Goal: Find specific page/section: Find specific page/section

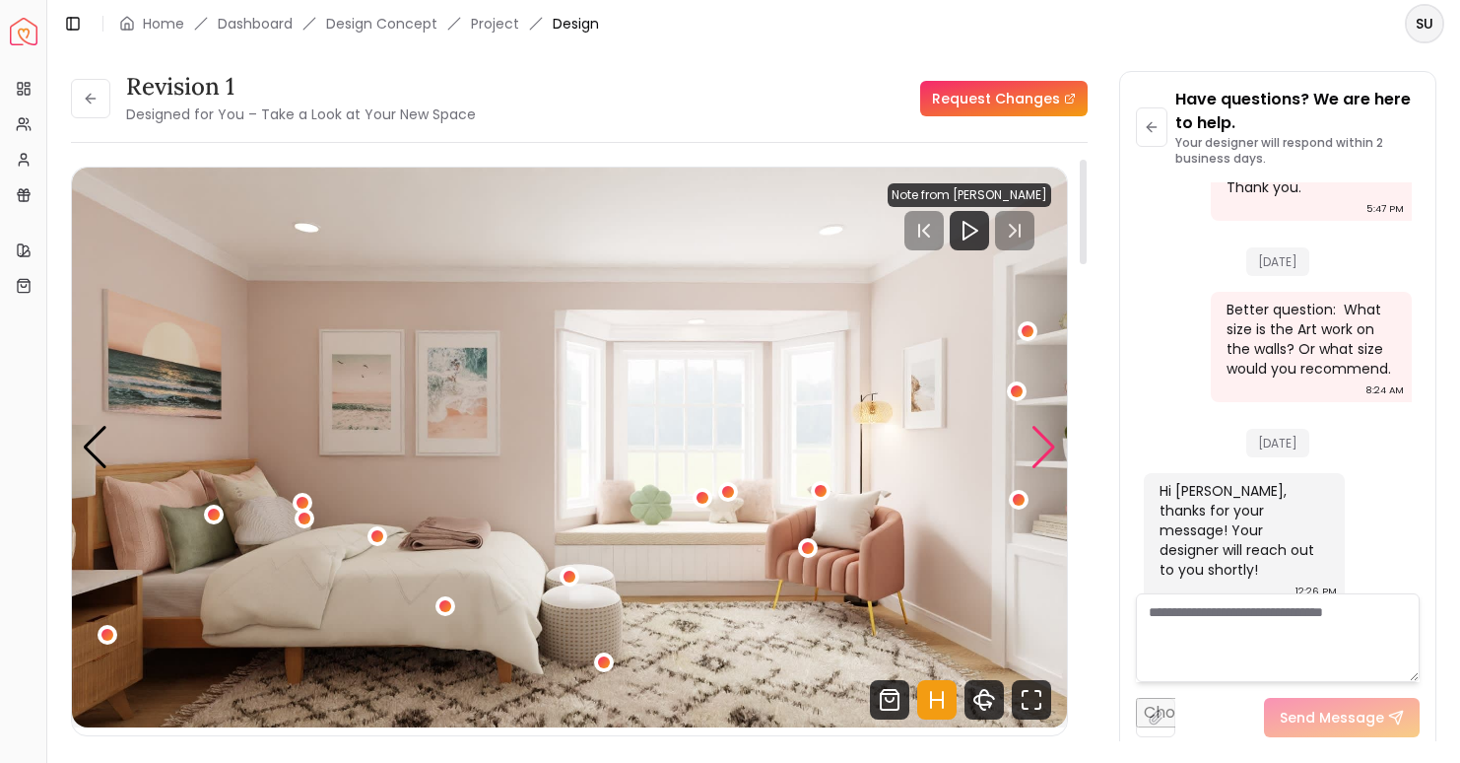
click at [1037, 452] on div "Next slide" at bounding box center [1044, 447] width 27 height 43
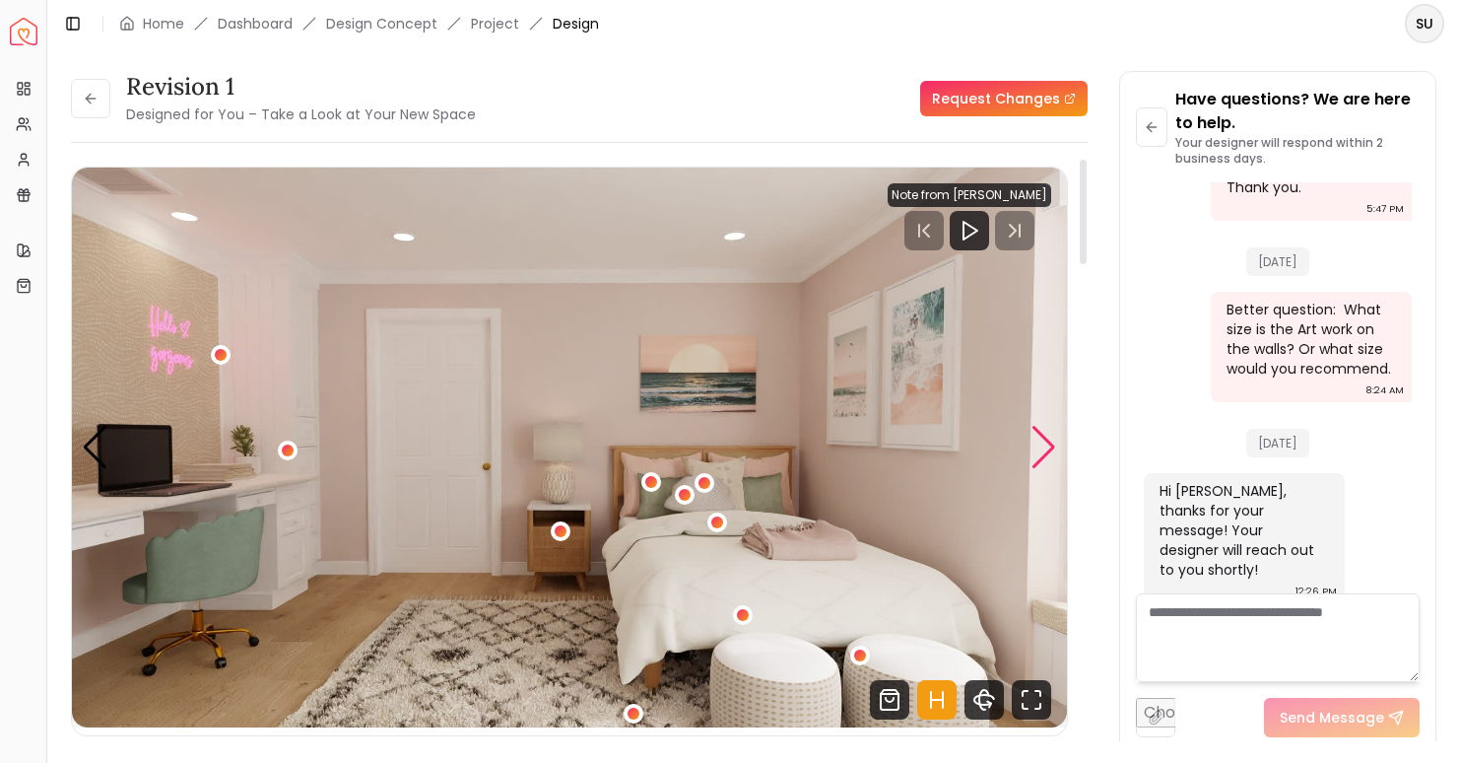
click at [1041, 454] on div "Next slide" at bounding box center [1044, 447] width 27 height 43
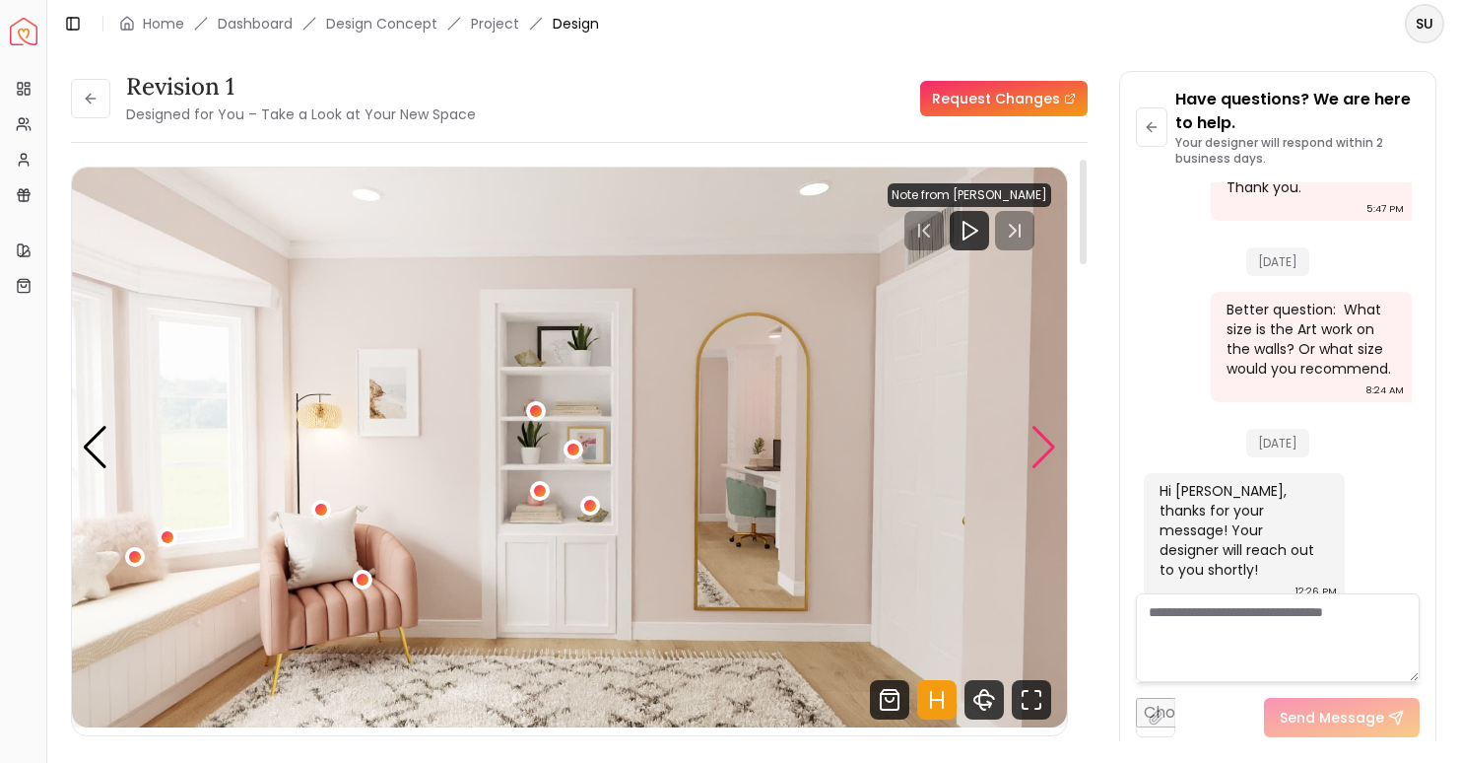
click at [1041, 455] on div "Next slide" at bounding box center [1044, 447] width 27 height 43
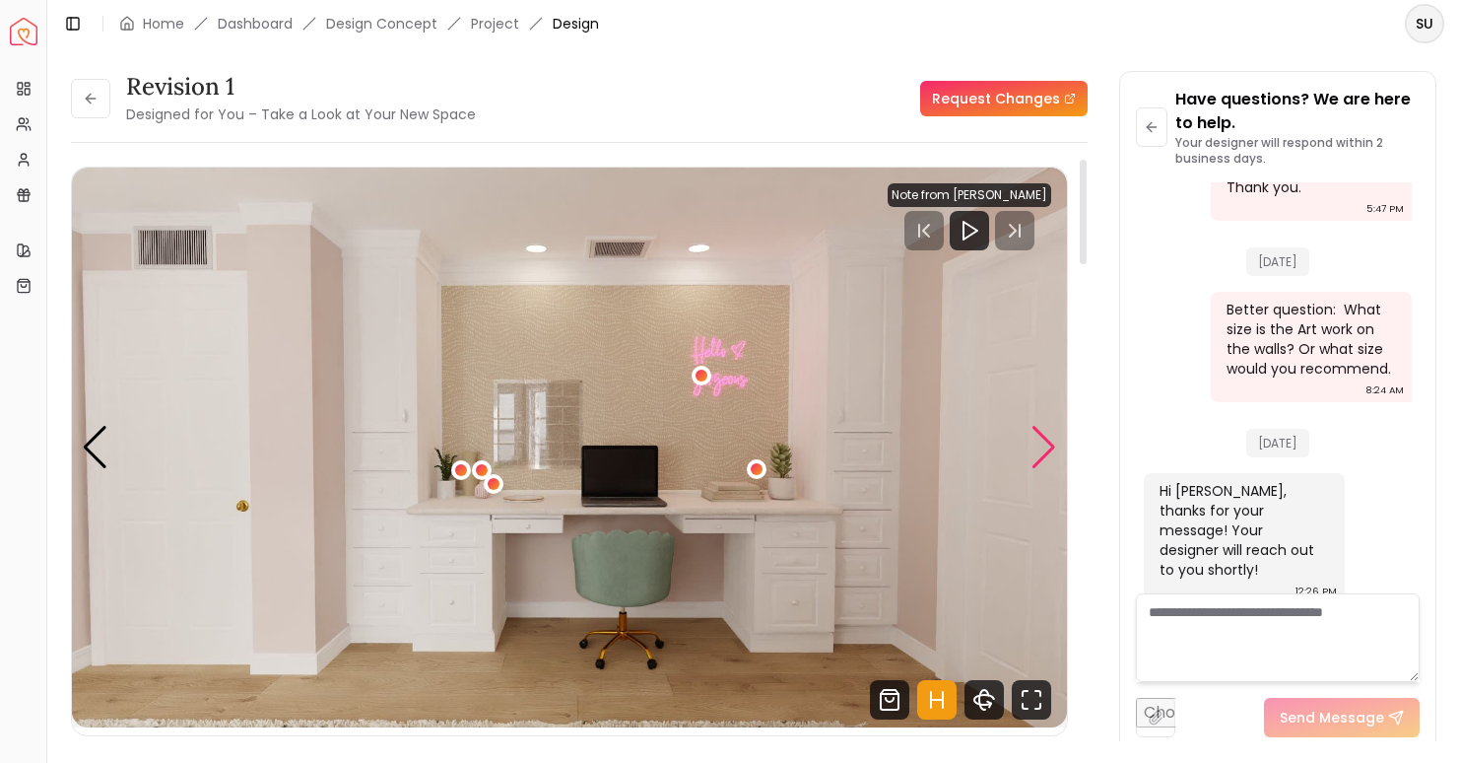
click at [1042, 454] on div "Next slide" at bounding box center [1044, 447] width 27 height 43
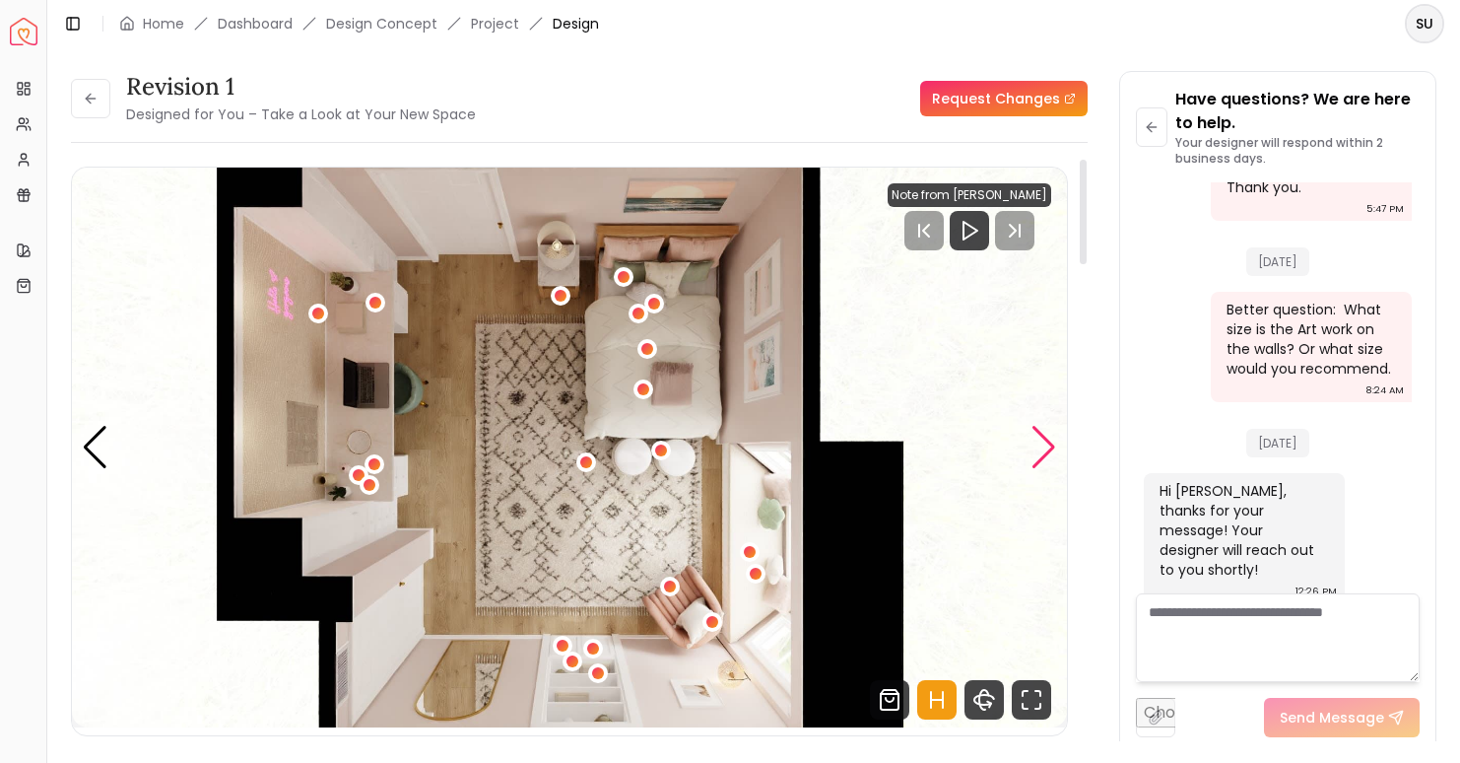
click at [1042, 454] on div "Next slide" at bounding box center [1044, 447] width 27 height 43
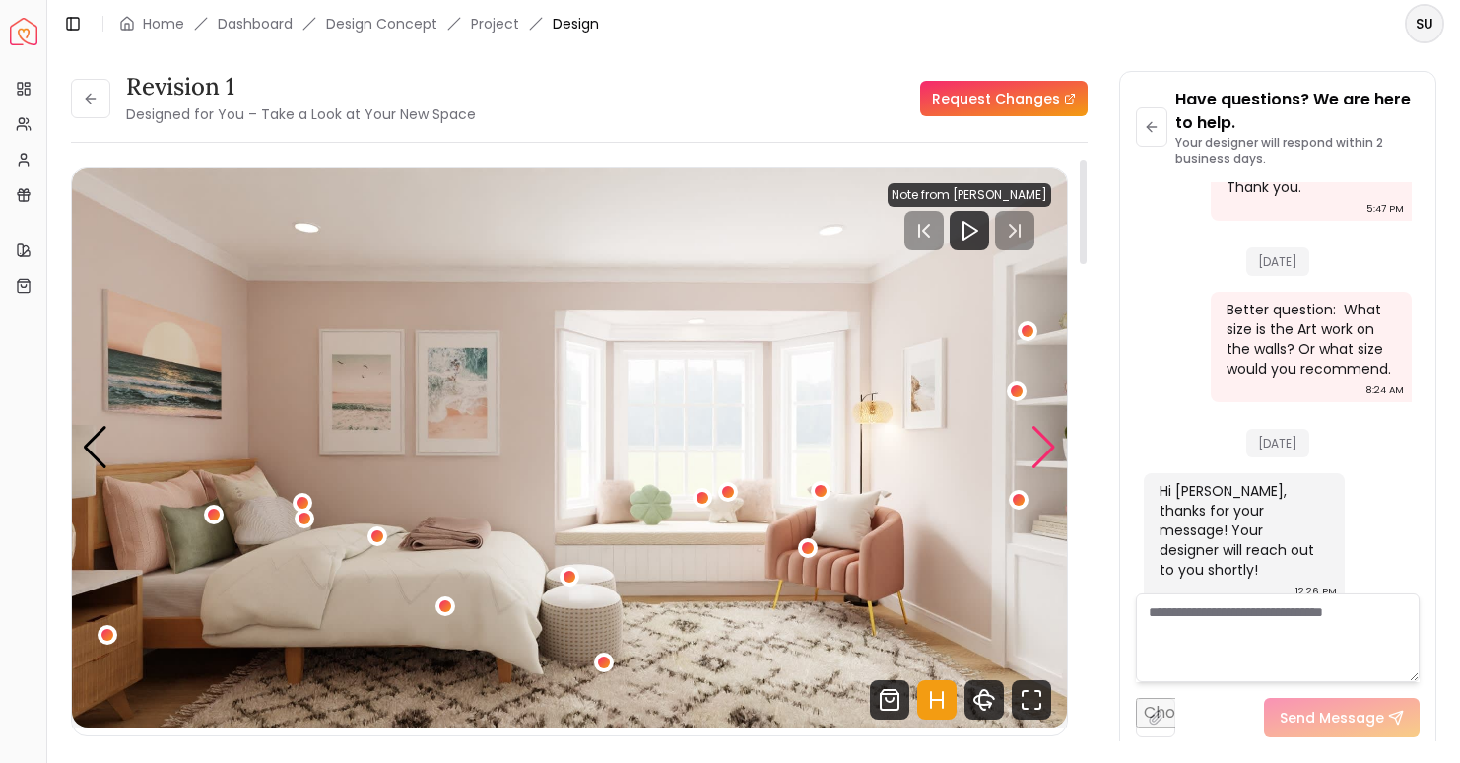
click at [1043, 448] on div "Next slide" at bounding box center [1044, 447] width 27 height 43
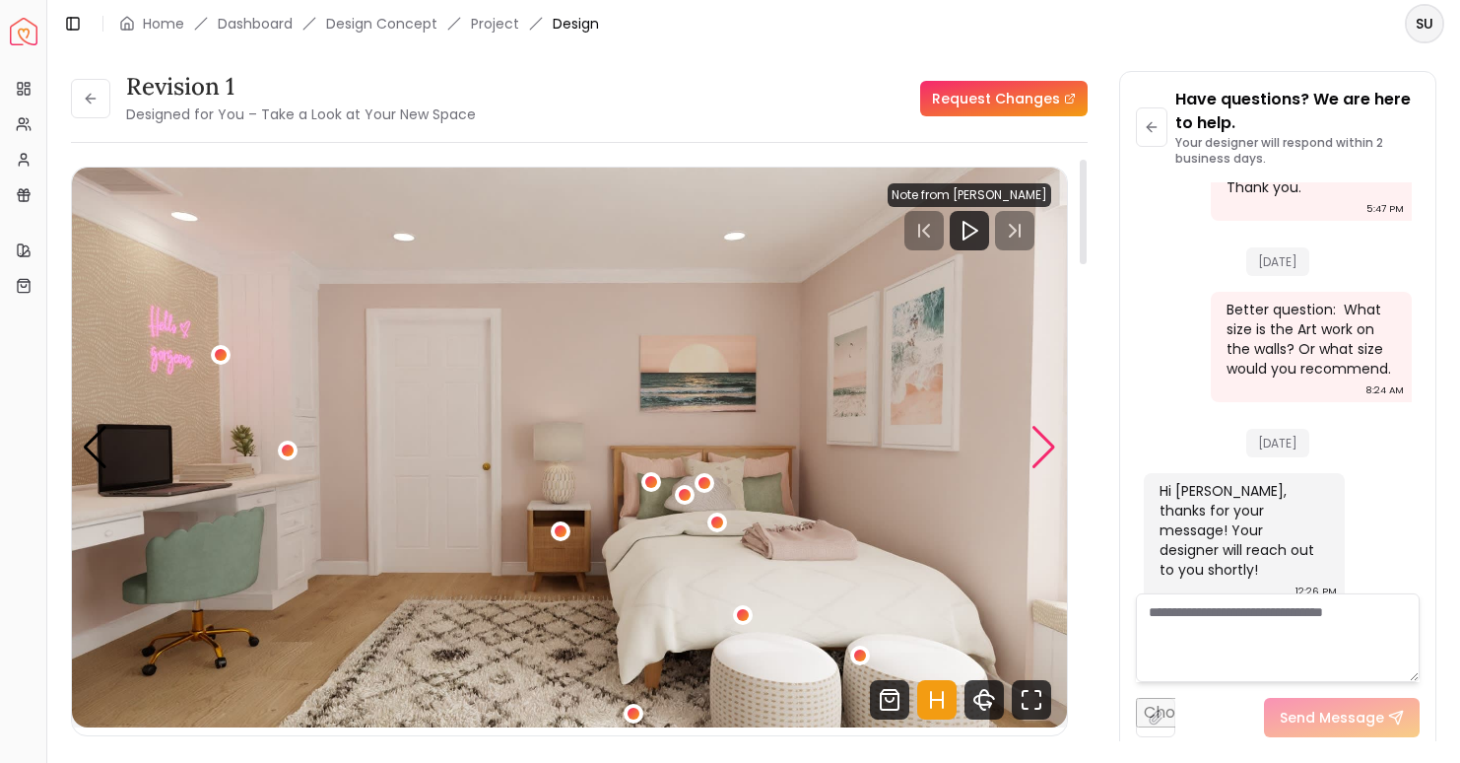
click at [1043, 448] on div "Next slide" at bounding box center [1044, 447] width 27 height 43
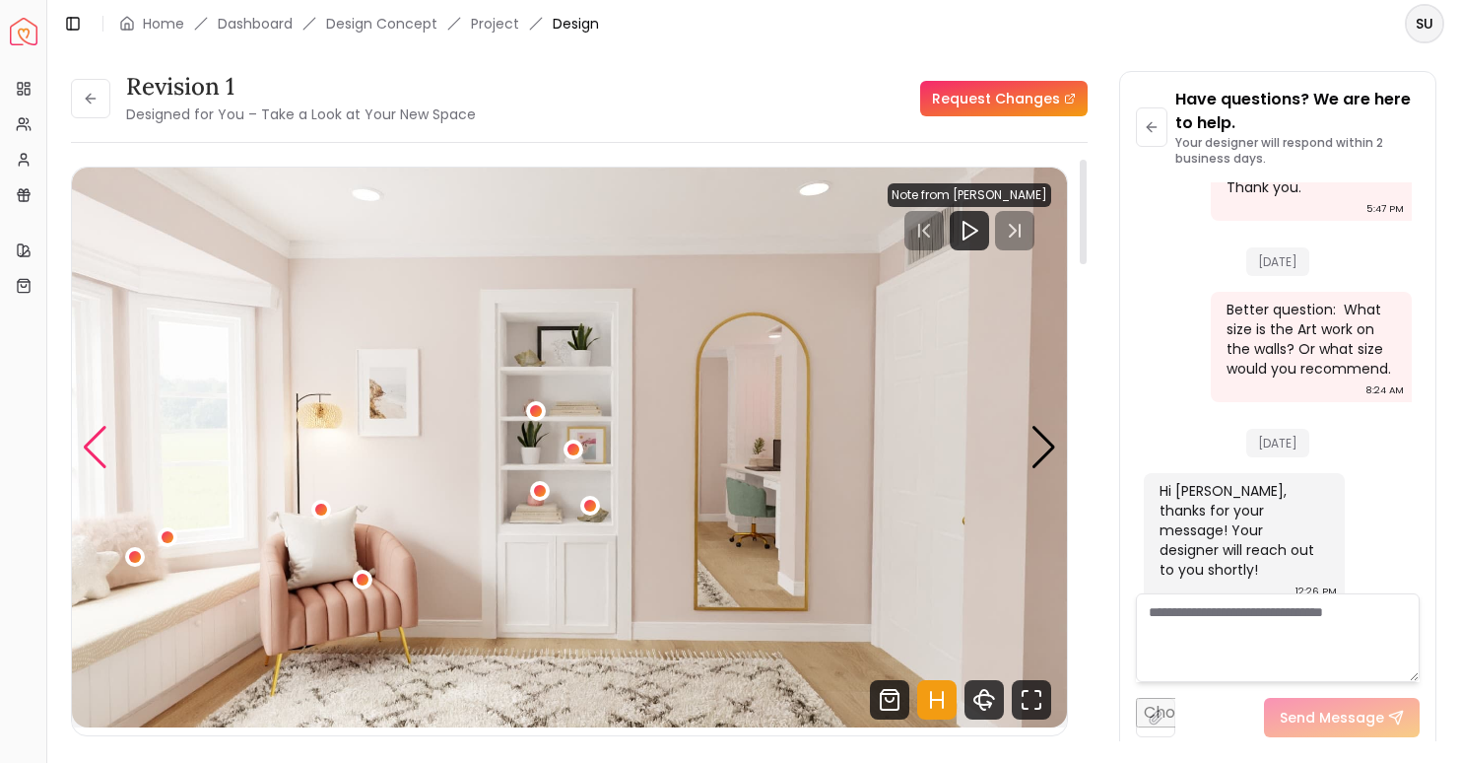
click at [97, 453] on div "Previous slide" at bounding box center [95, 447] width 27 height 43
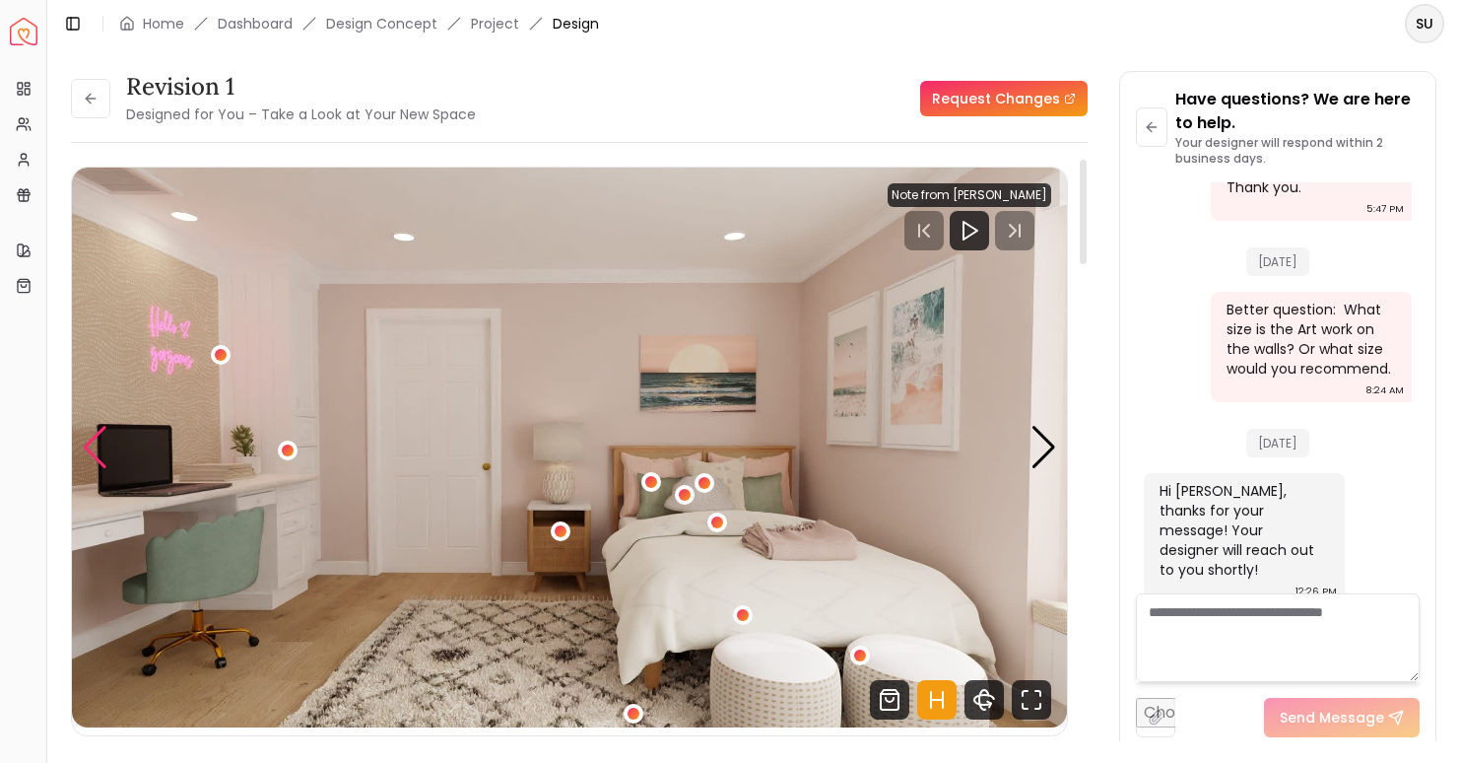
click at [97, 452] on div "Previous slide" at bounding box center [95, 447] width 27 height 43
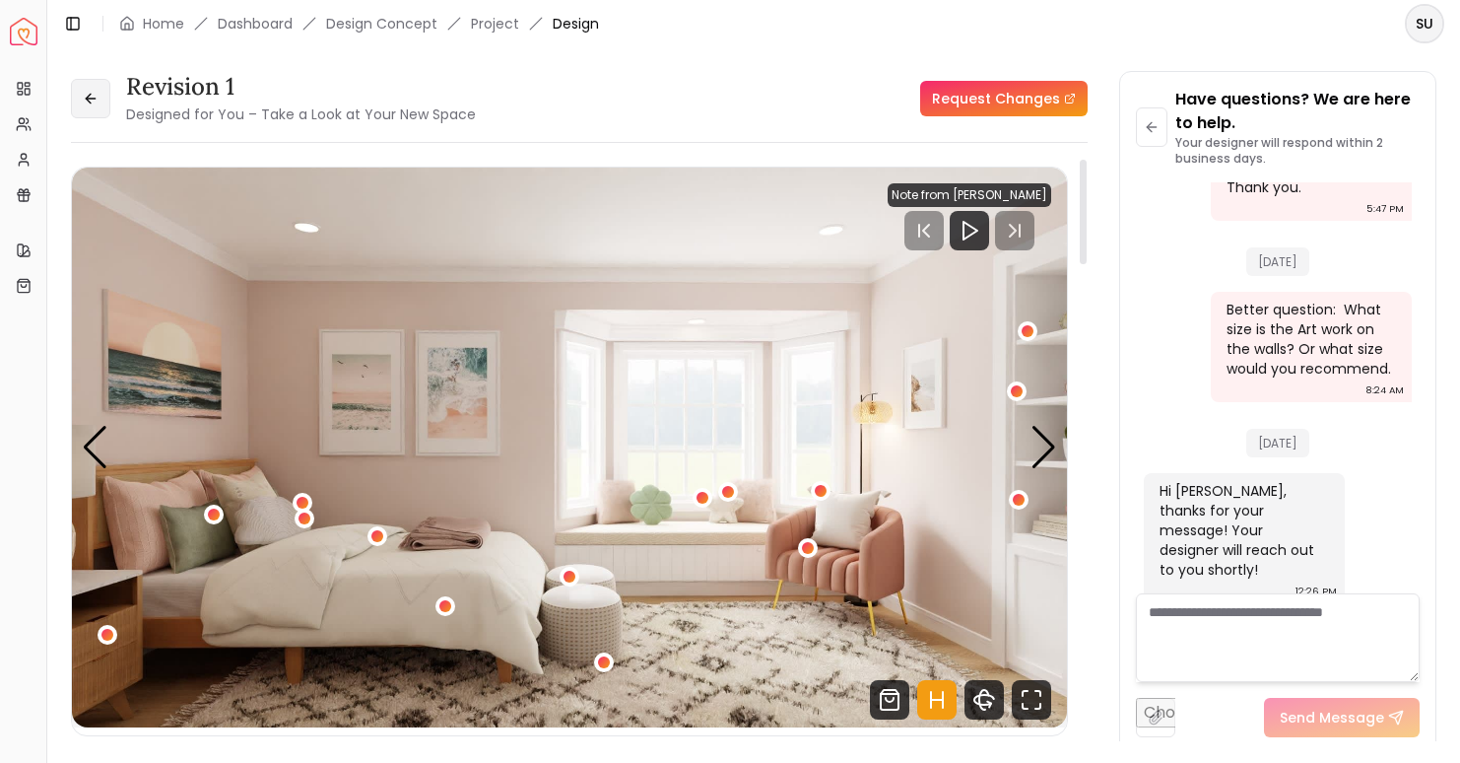
click at [89, 100] on icon at bounding box center [91, 99] width 16 height 16
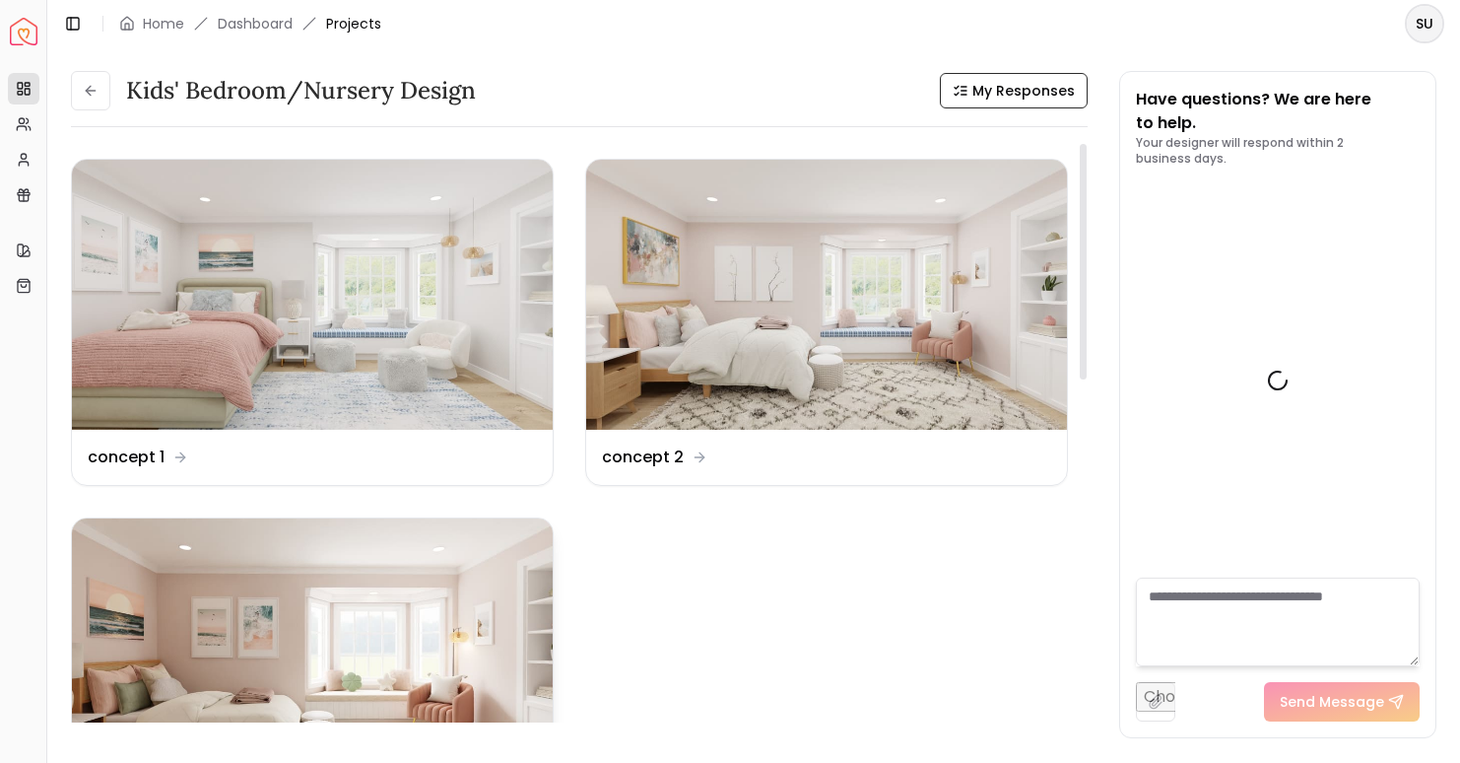
scroll to position [1489, 0]
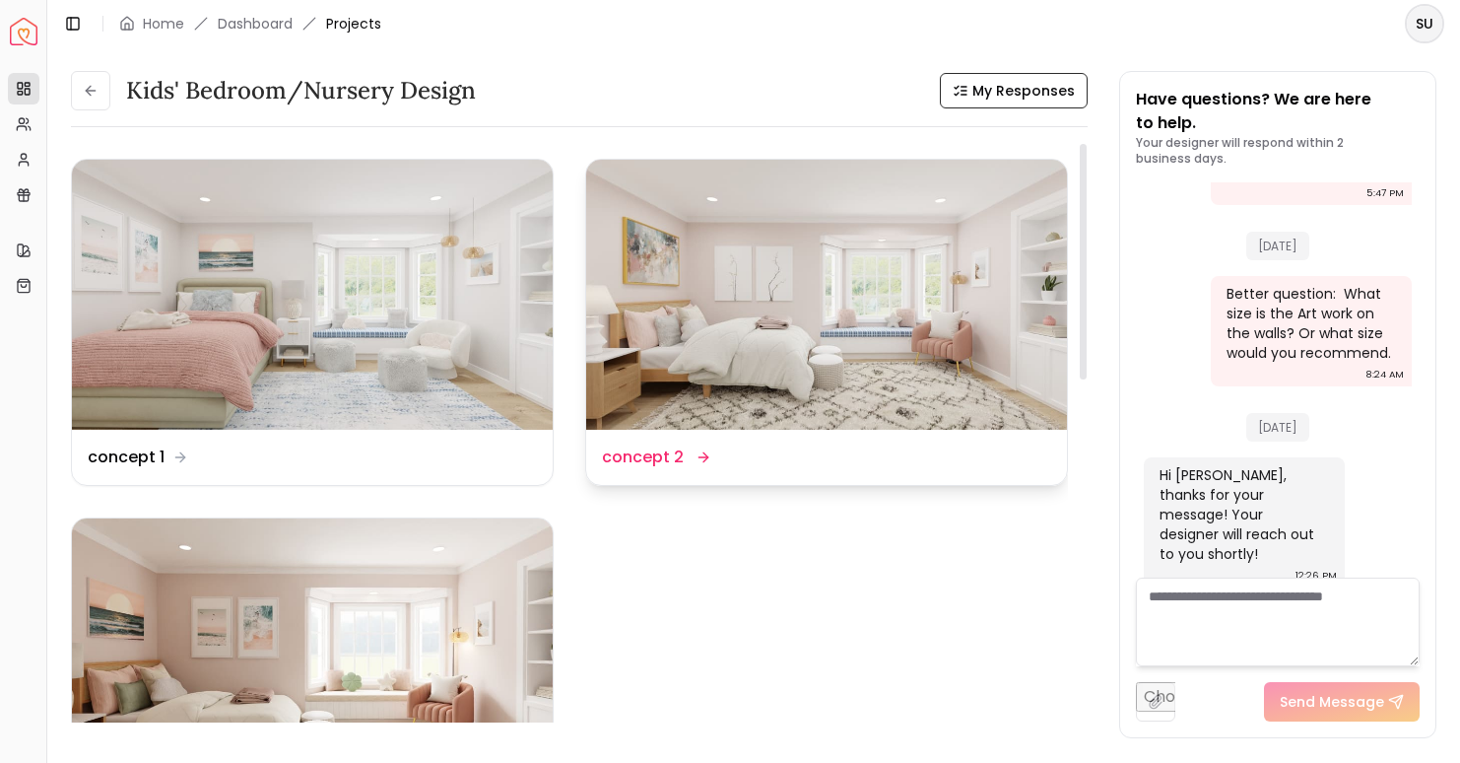
click at [836, 359] on img at bounding box center [826, 295] width 481 height 270
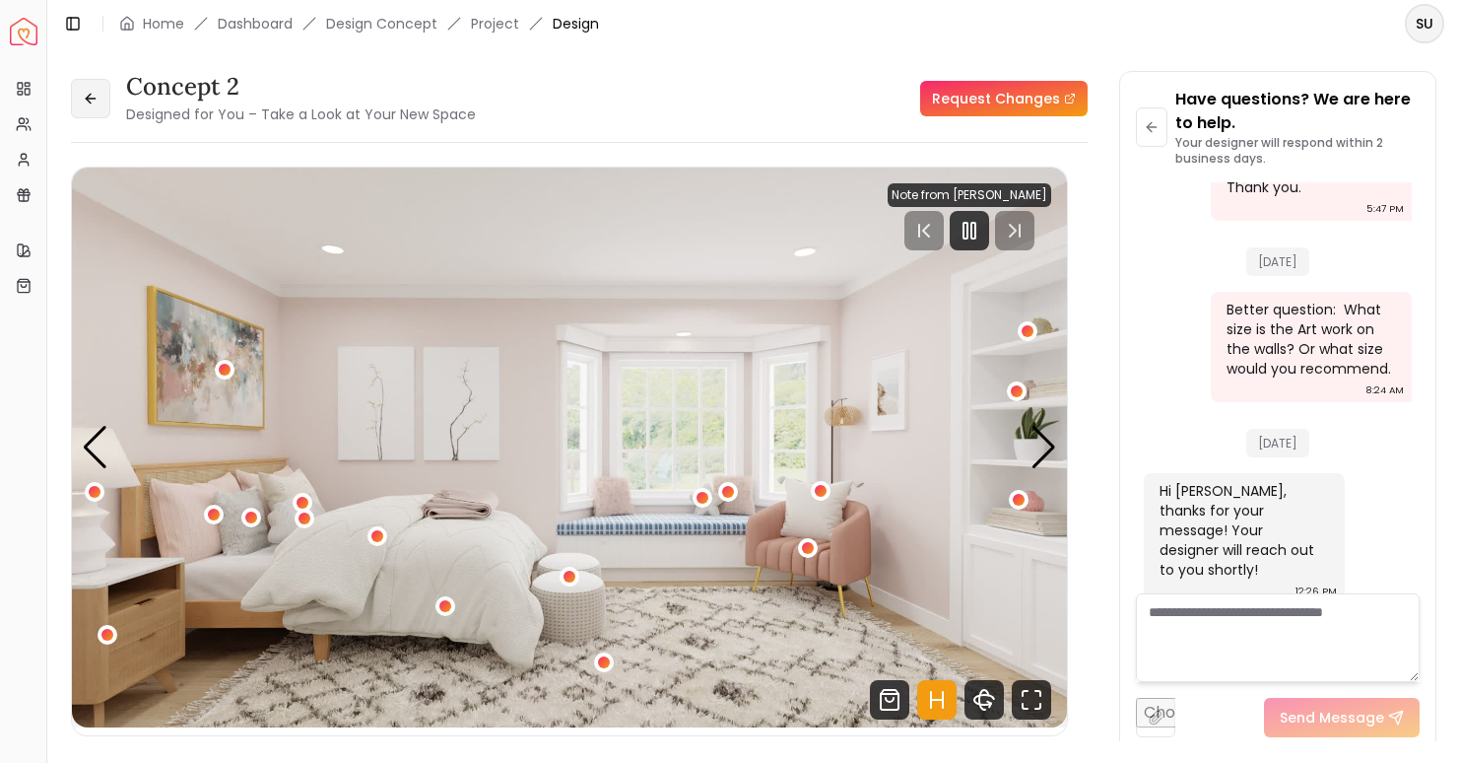
click at [99, 99] on button at bounding box center [90, 98] width 39 height 39
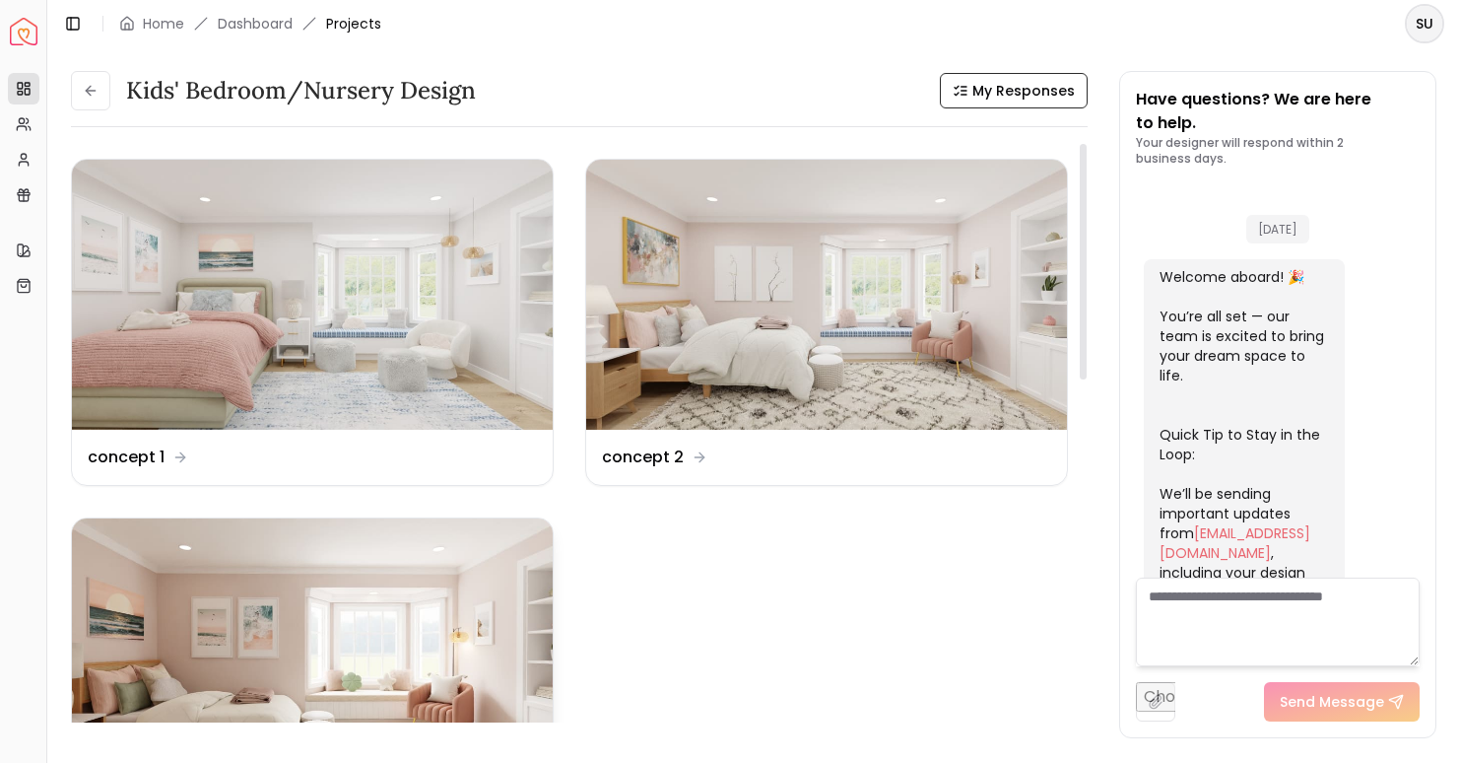
scroll to position [1489, 0]
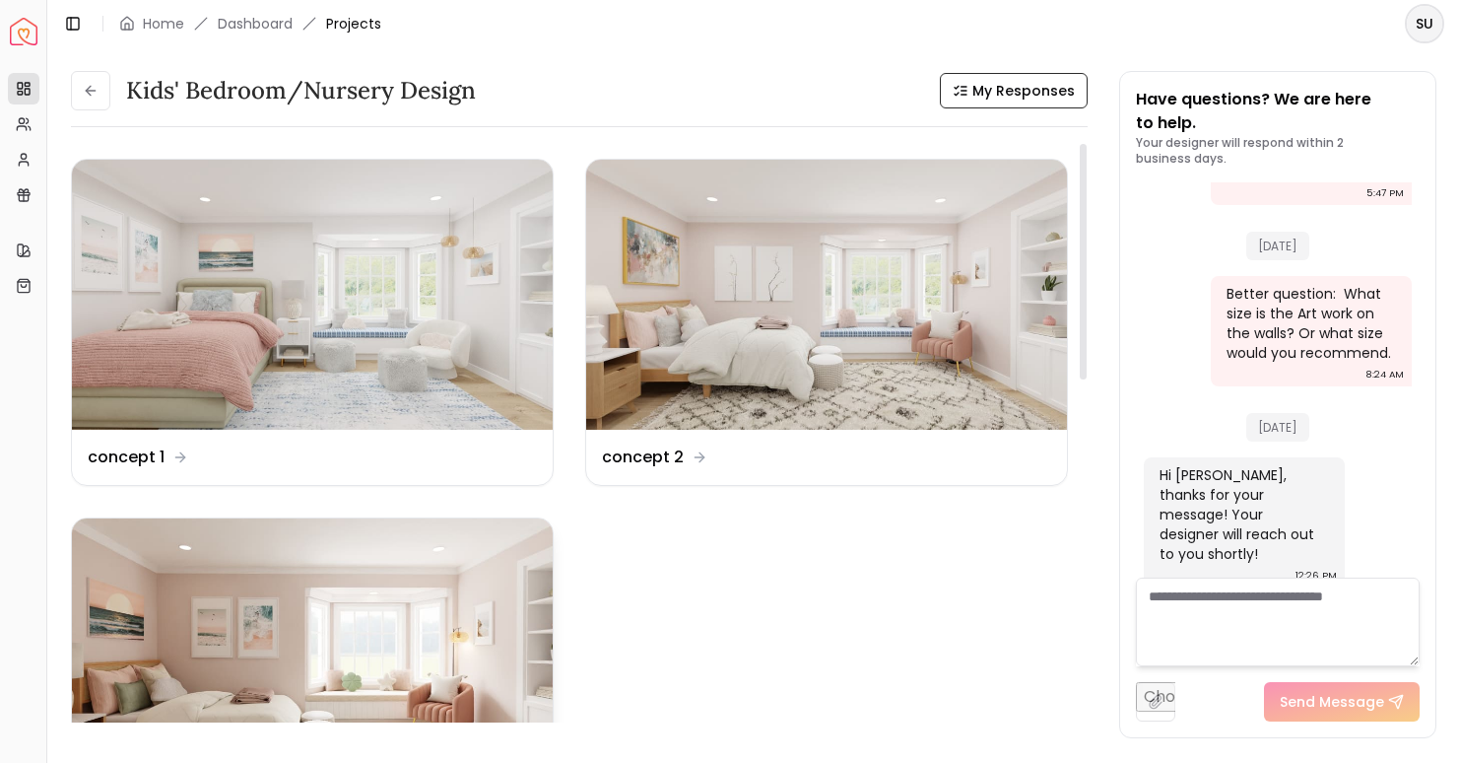
click at [298, 561] on img at bounding box center [312, 653] width 481 height 270
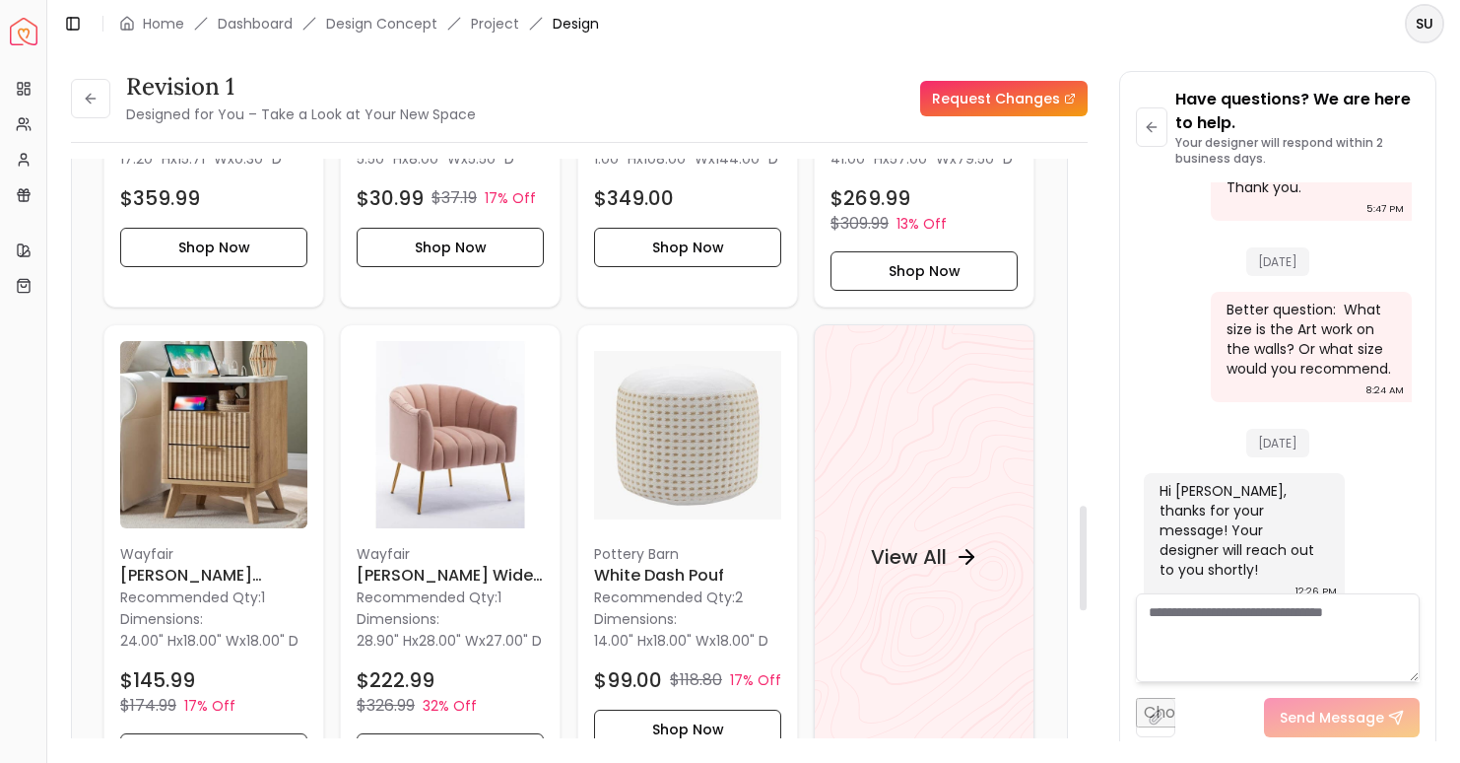
scroll to position [1979, 0]
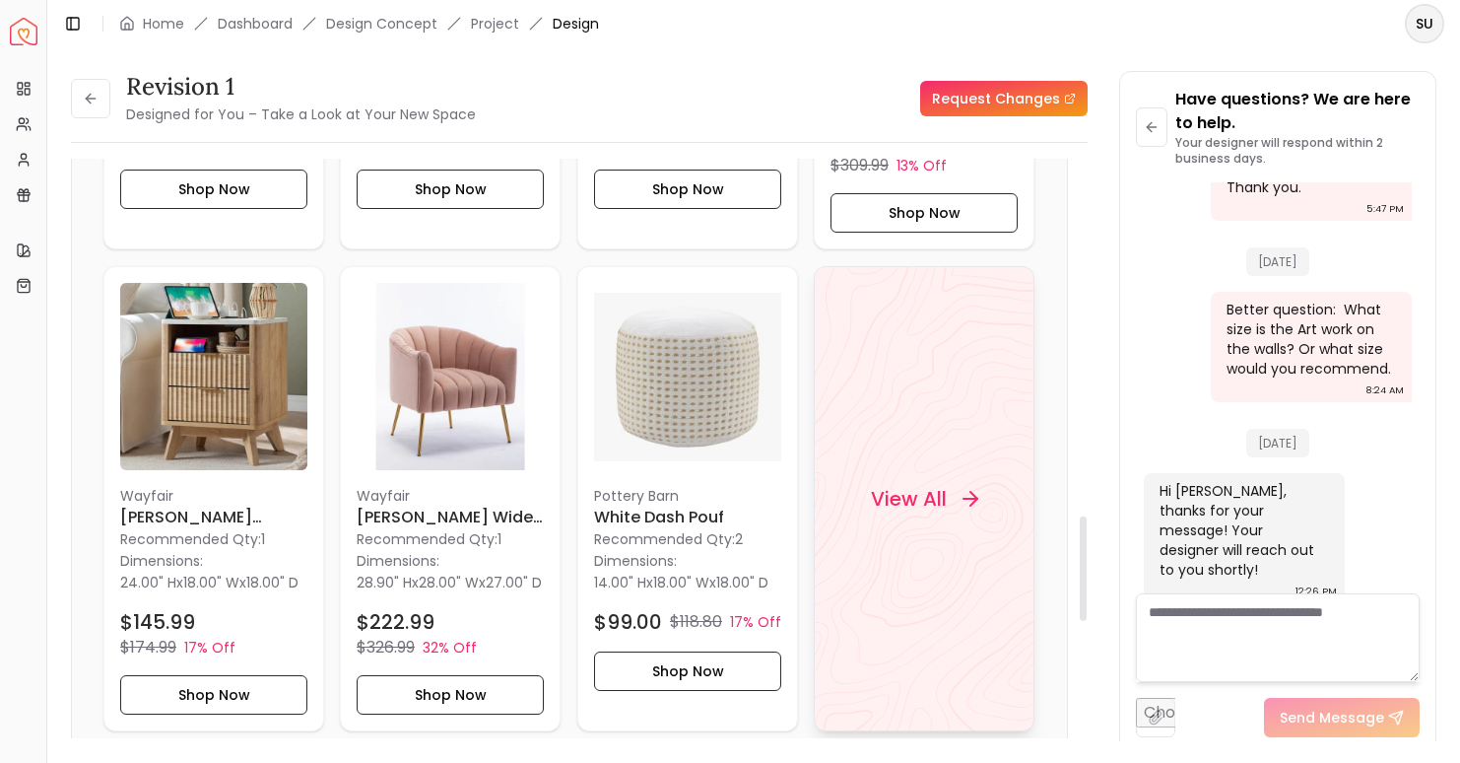
click at [911, 512] on h4 "View All" at bounding box center [909, 499] width 76 height 28
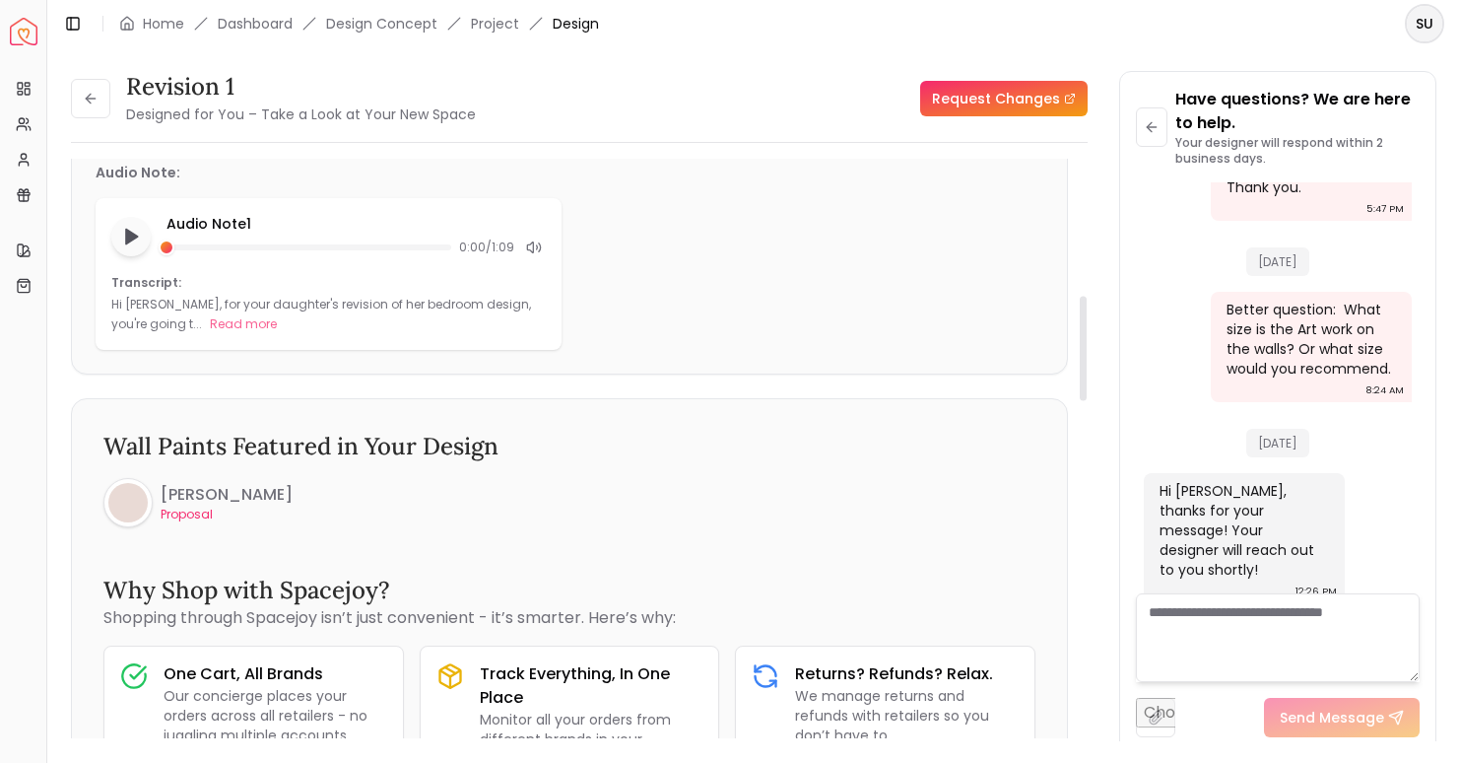
scroll to position [567, 0]
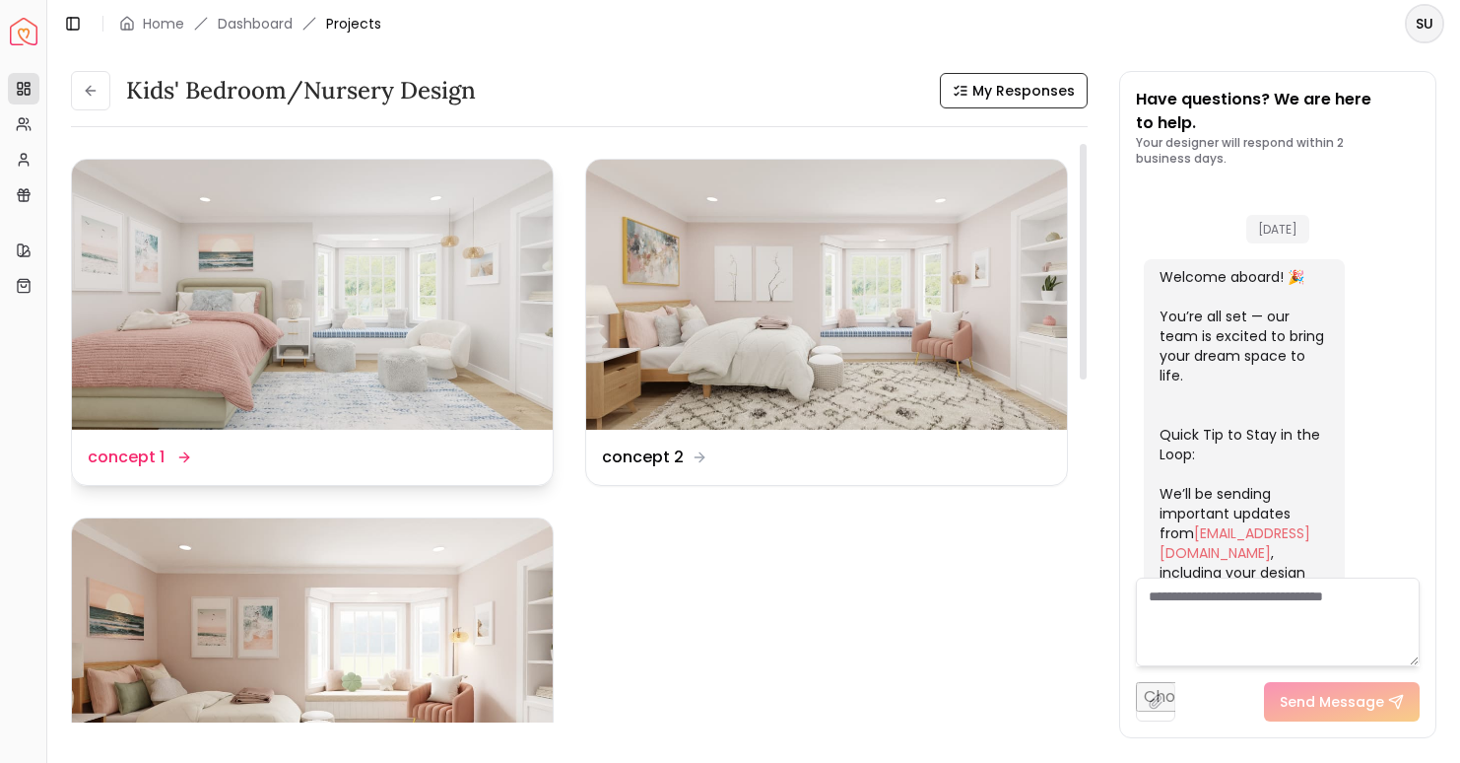
scroll to position [1489, 0]
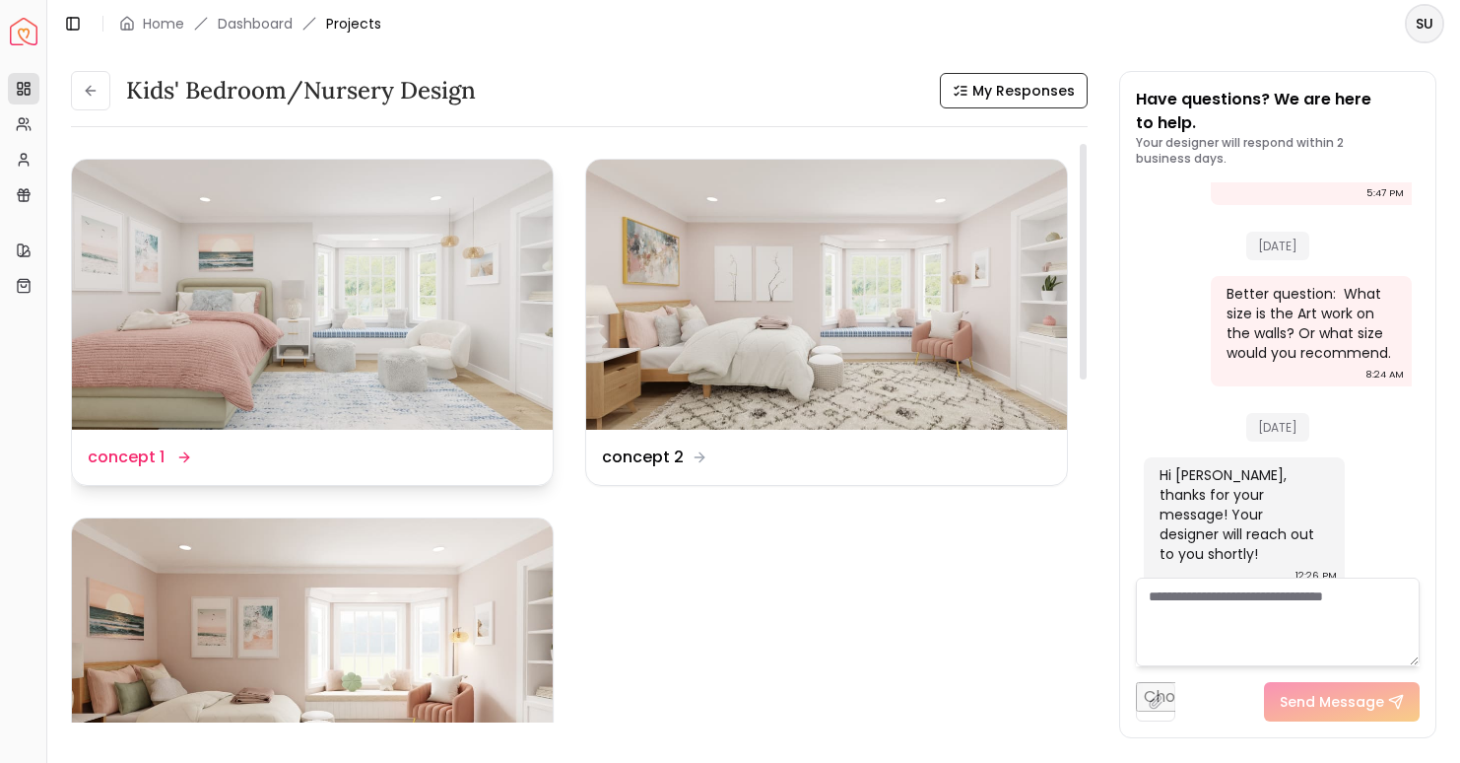
click at [404, 374] on img at bounding box center [312, 295] width 481 height 270
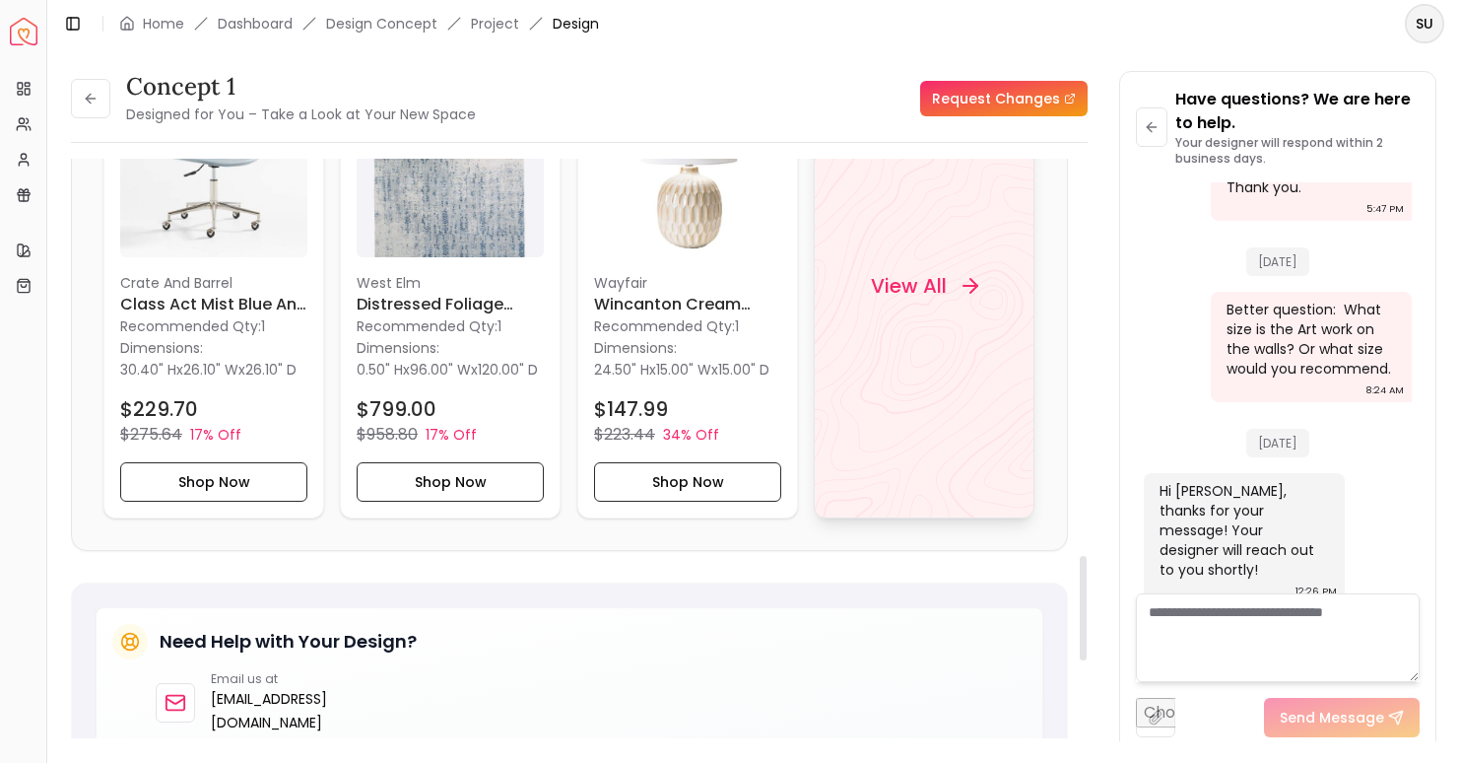
scroll to position [2218, 0]
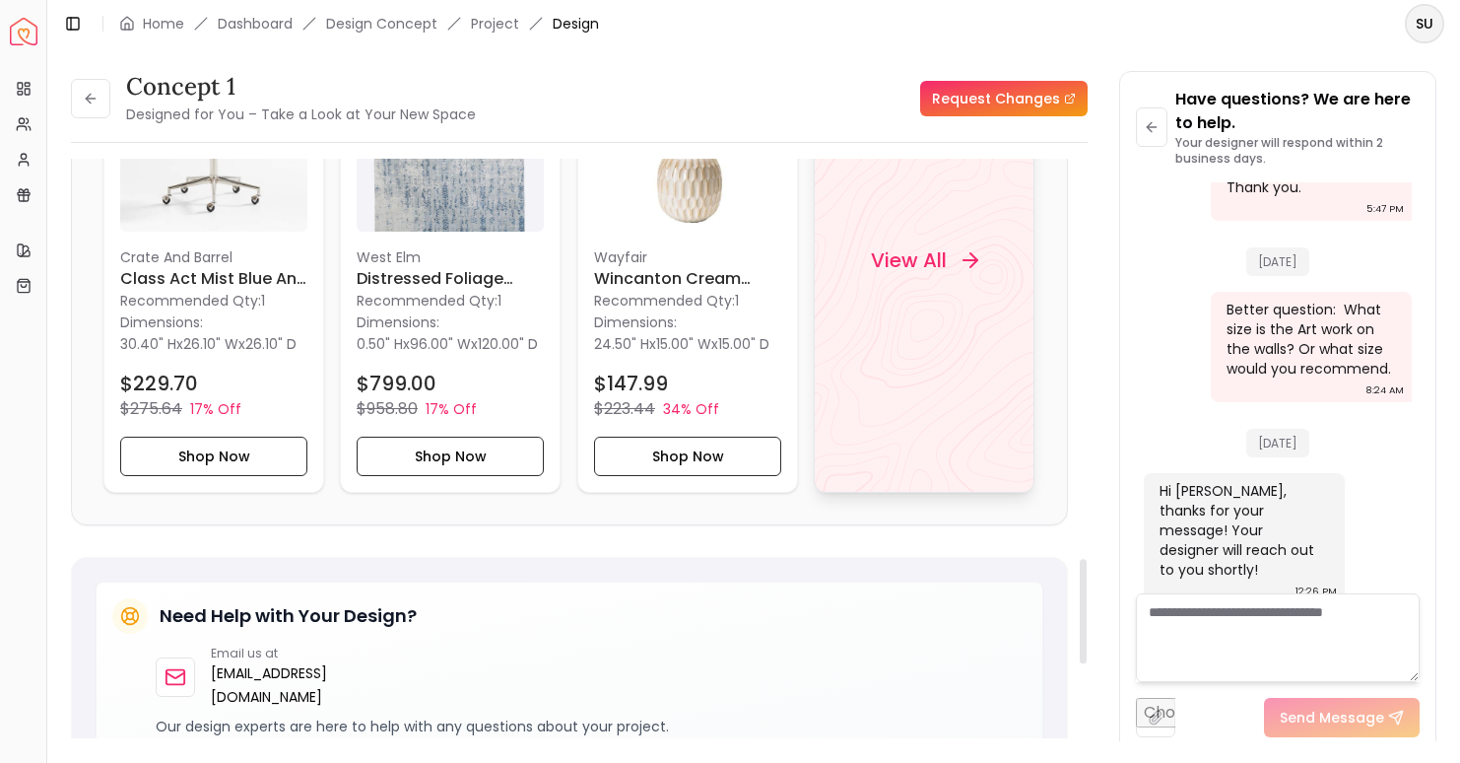
click at [923, 274] on h4 "View All" at bounding box center [909, 260] width 76 height 28
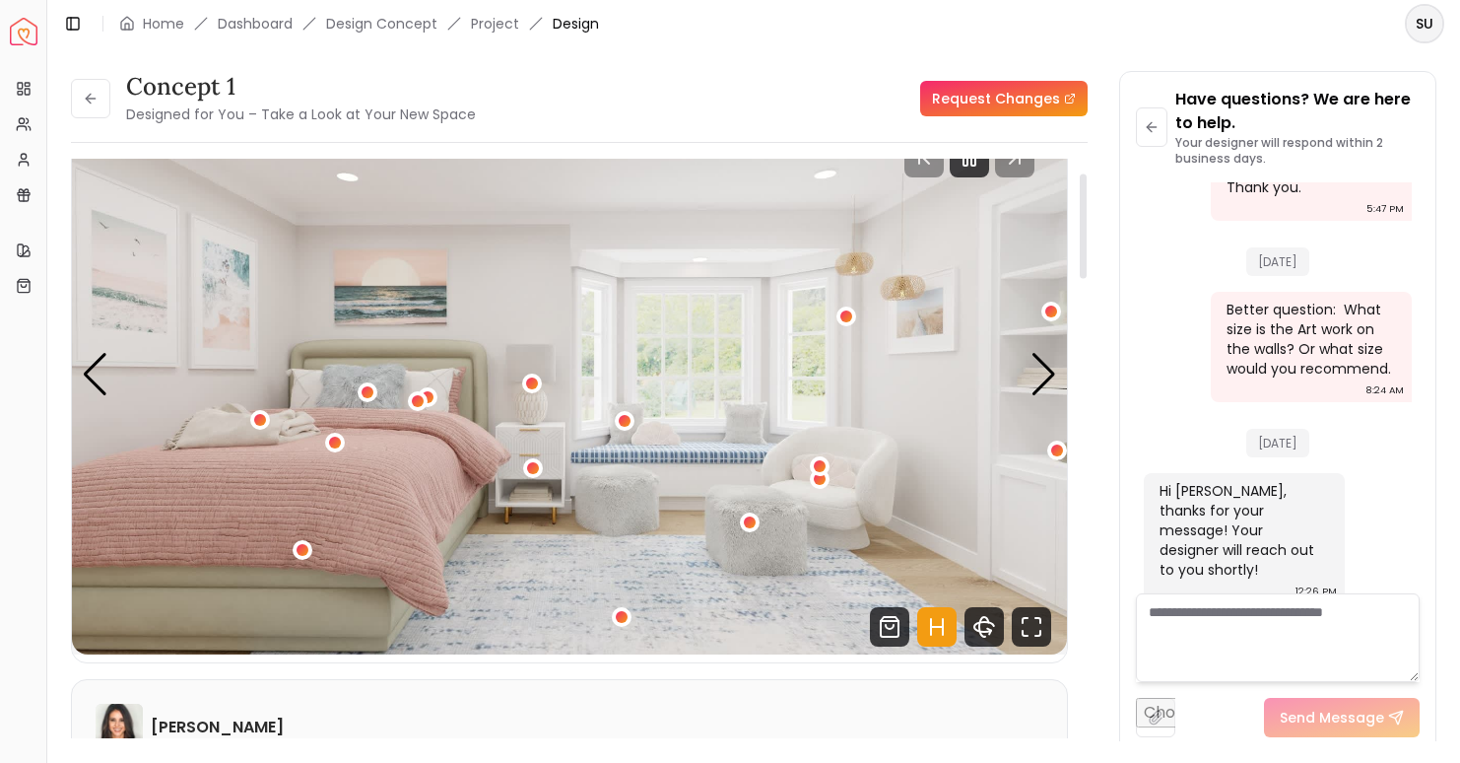
scroll to position [0, 0]
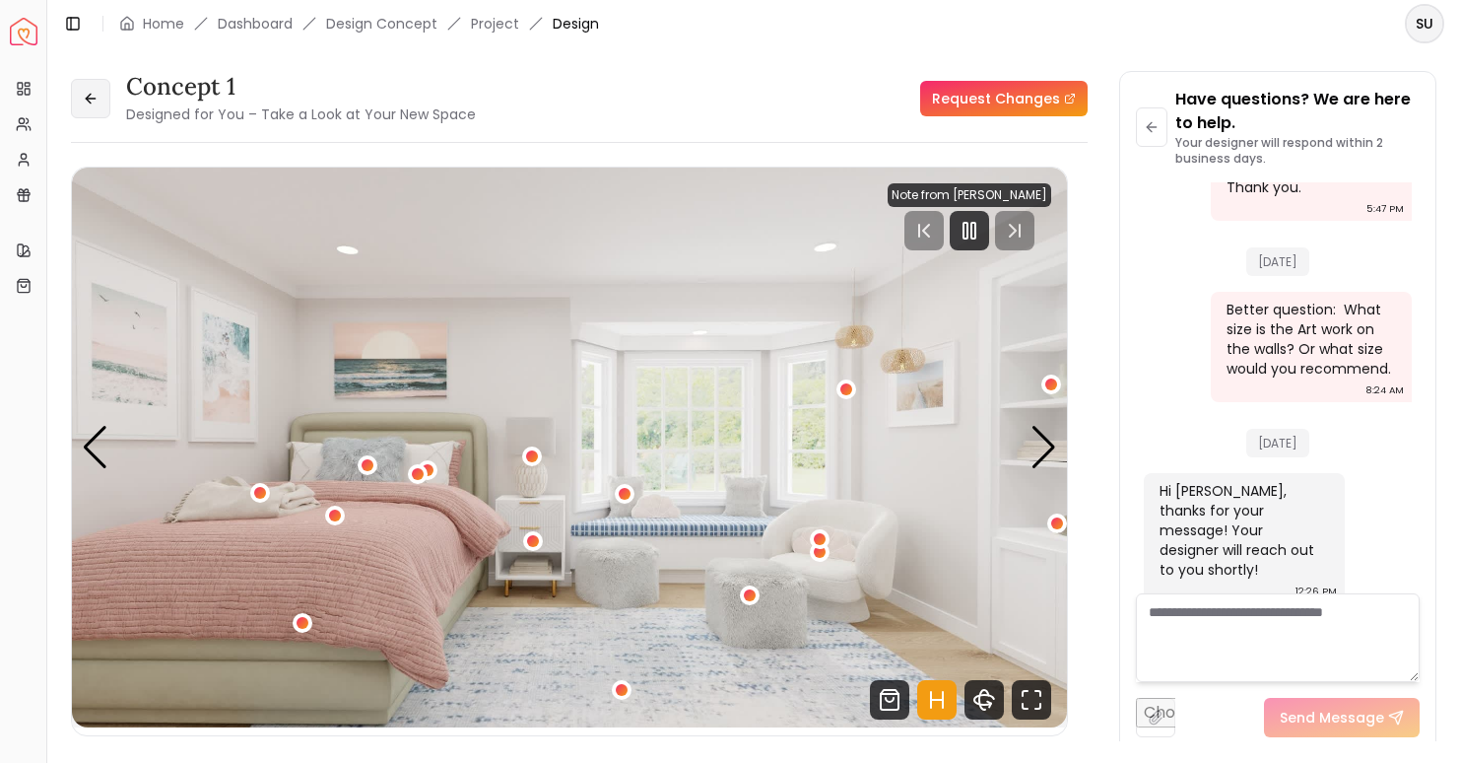
click at [107, 96] on button at bounding box center [90, 98] width 39 height 39
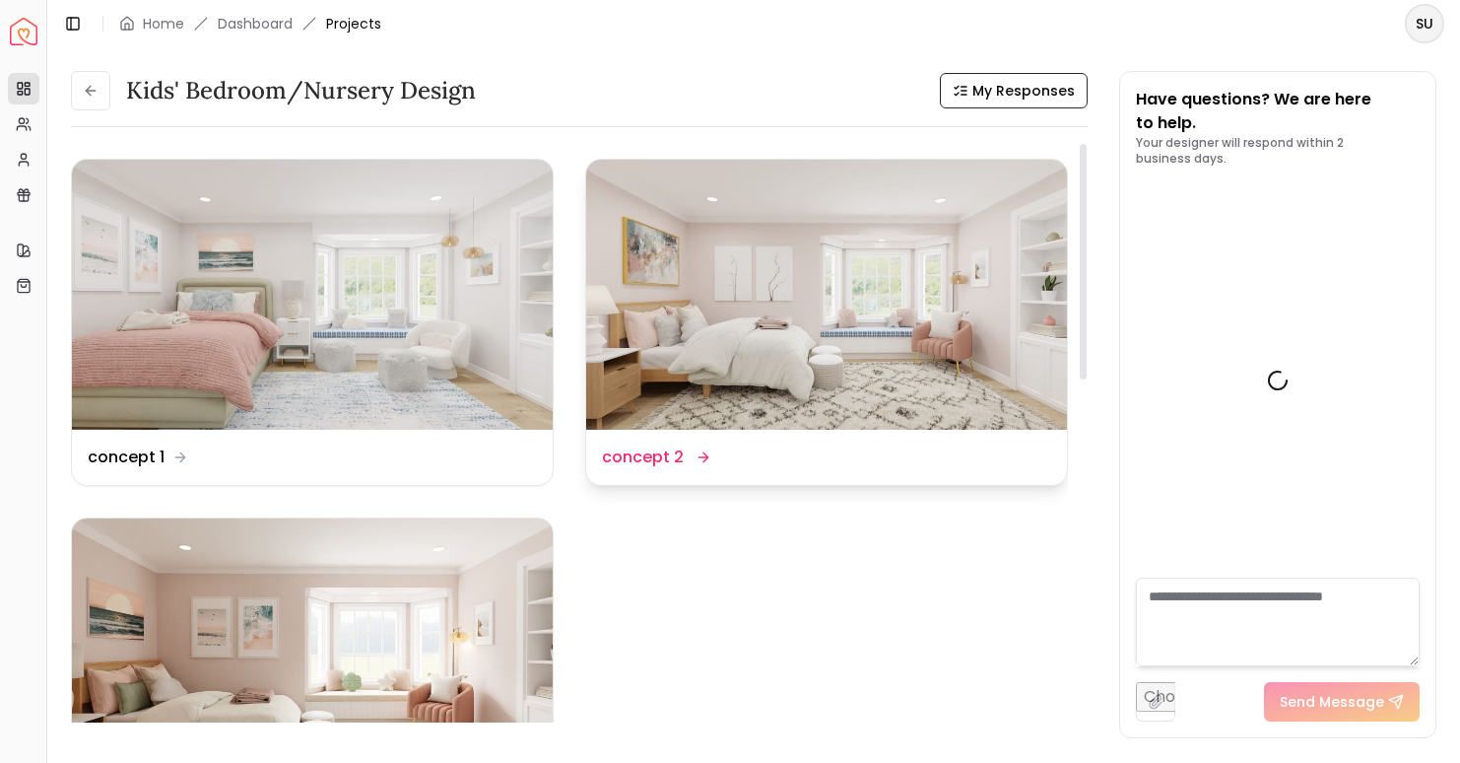
scroll to position [1489, 0]
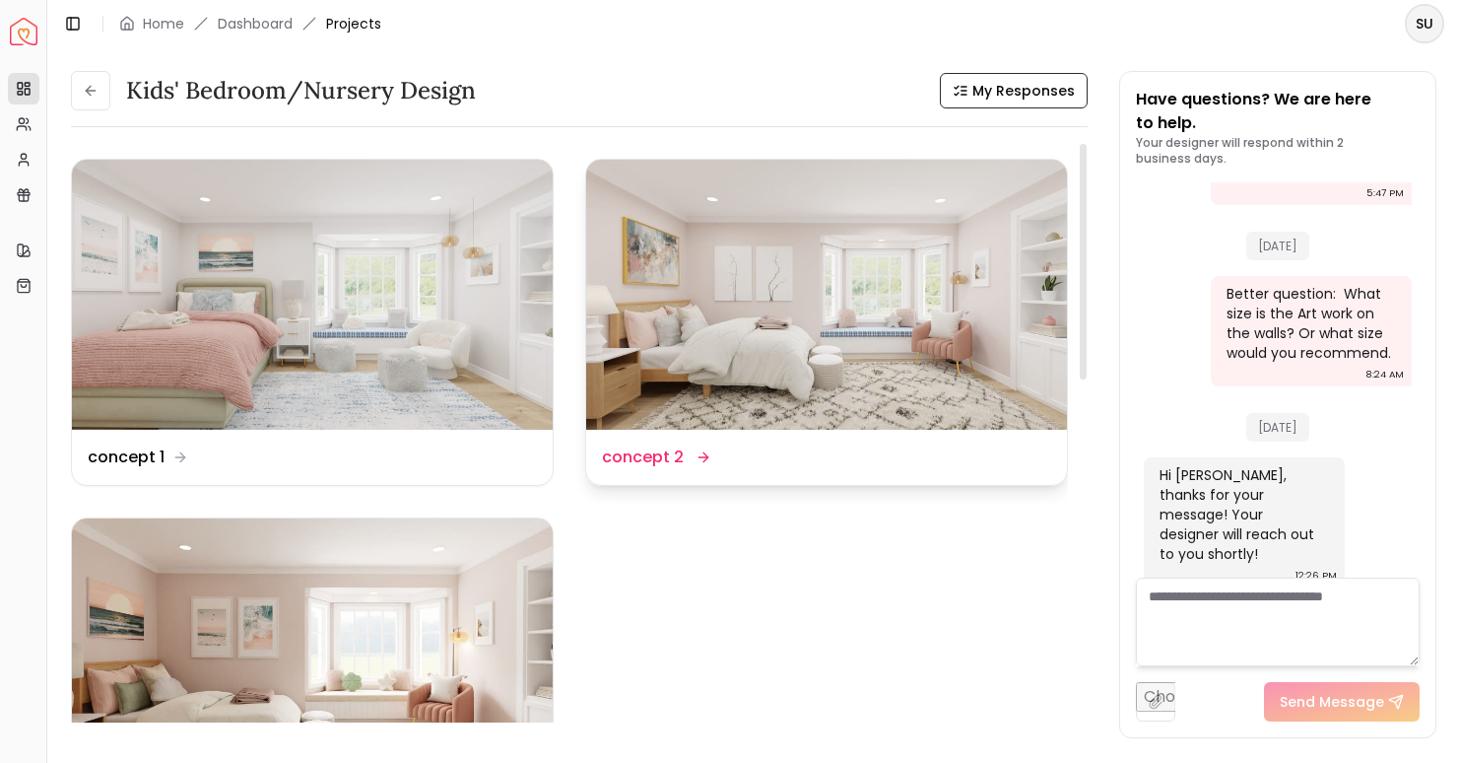
click at [803, 315] on img at bounding box center [826, 295] width 481 height 270
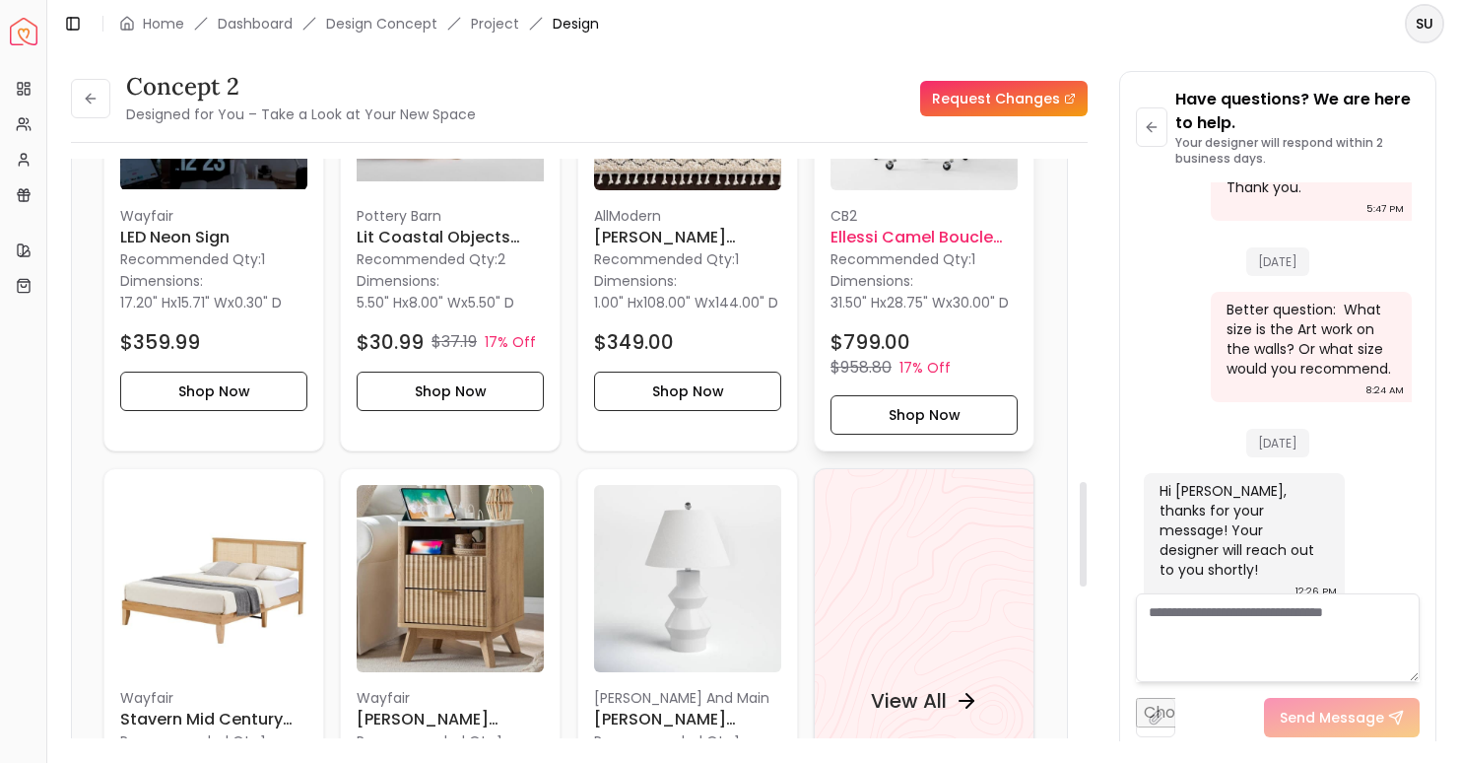
scroll to position [1789, 0]
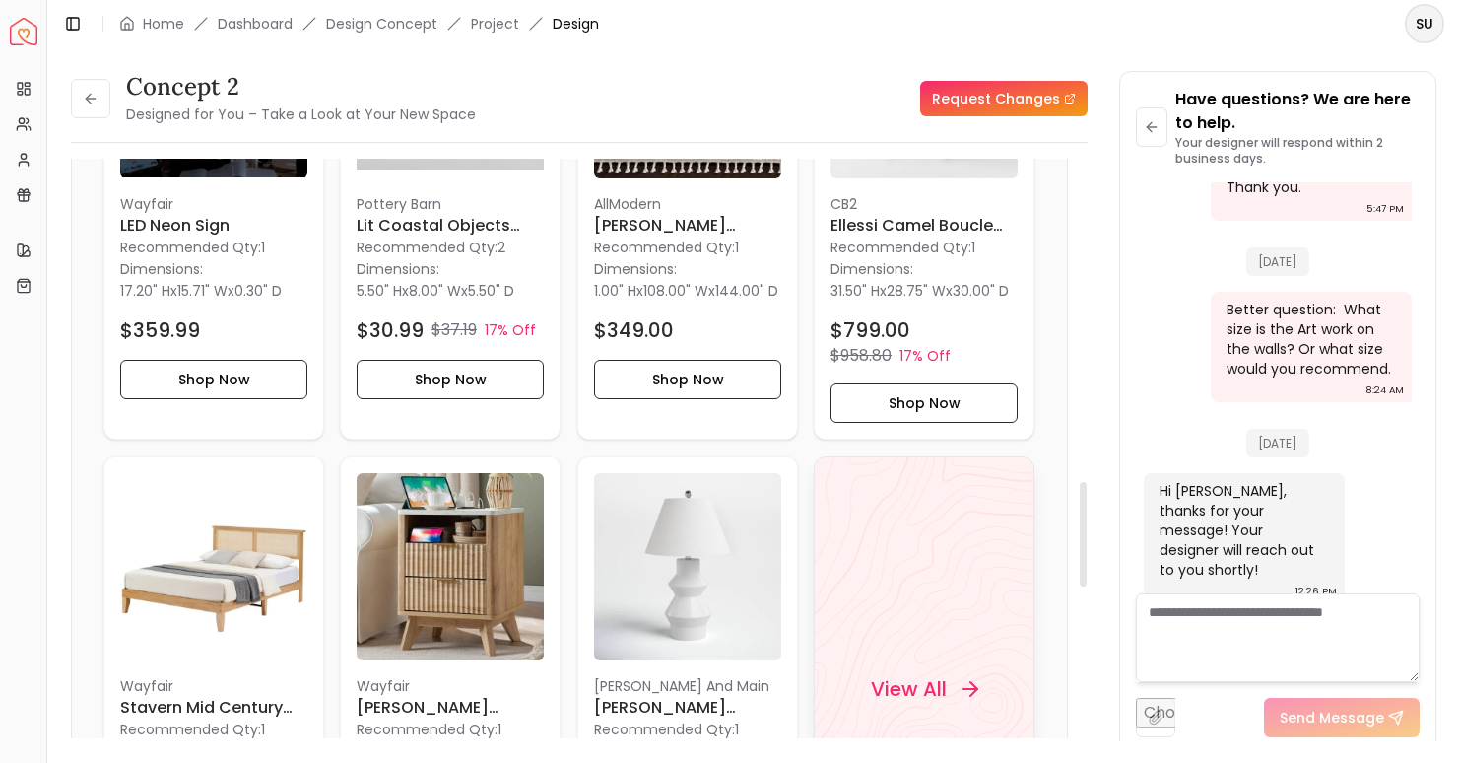
click at [918, 702] on h4 "View All" at bounding box center [909, 689] width 76 height 28
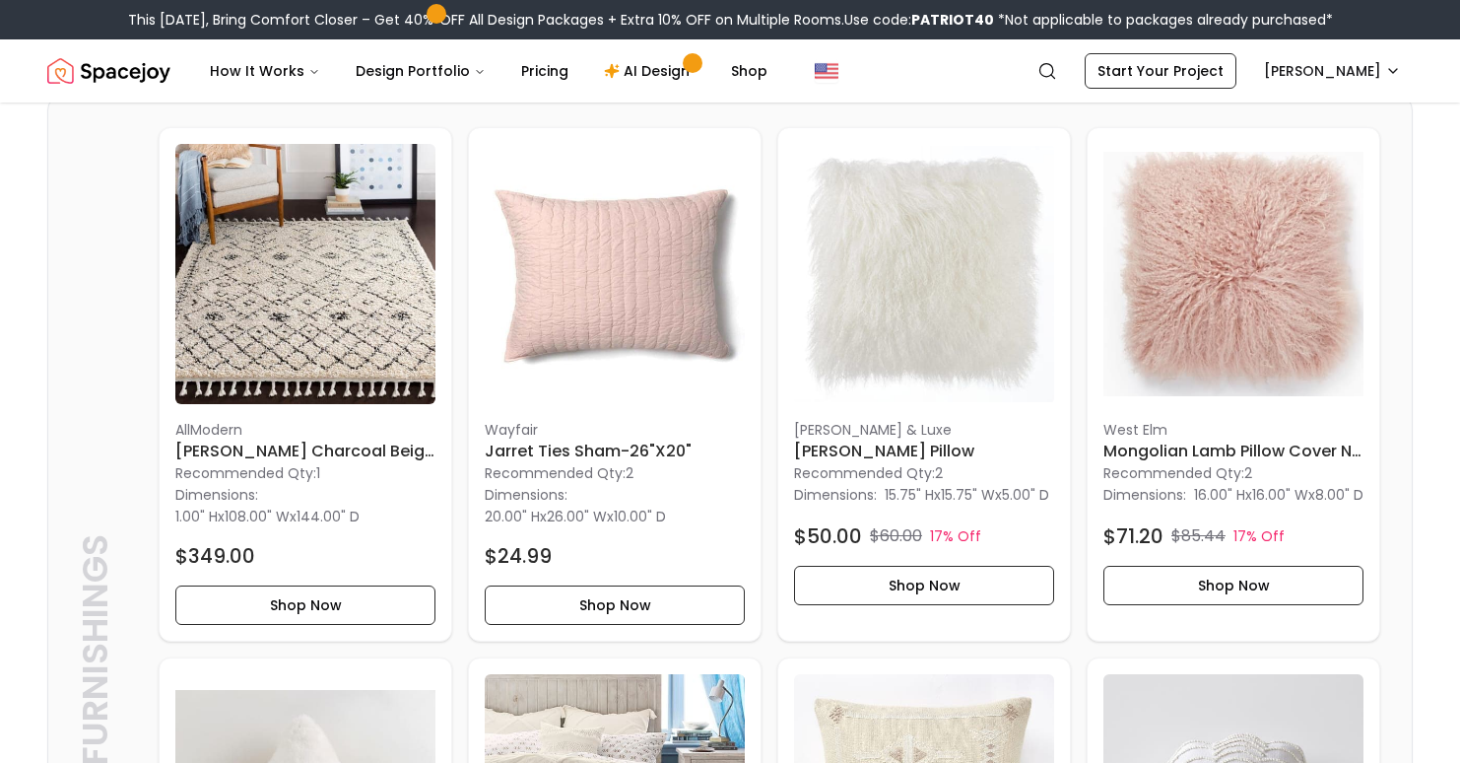
scroll to position [2219, 0]
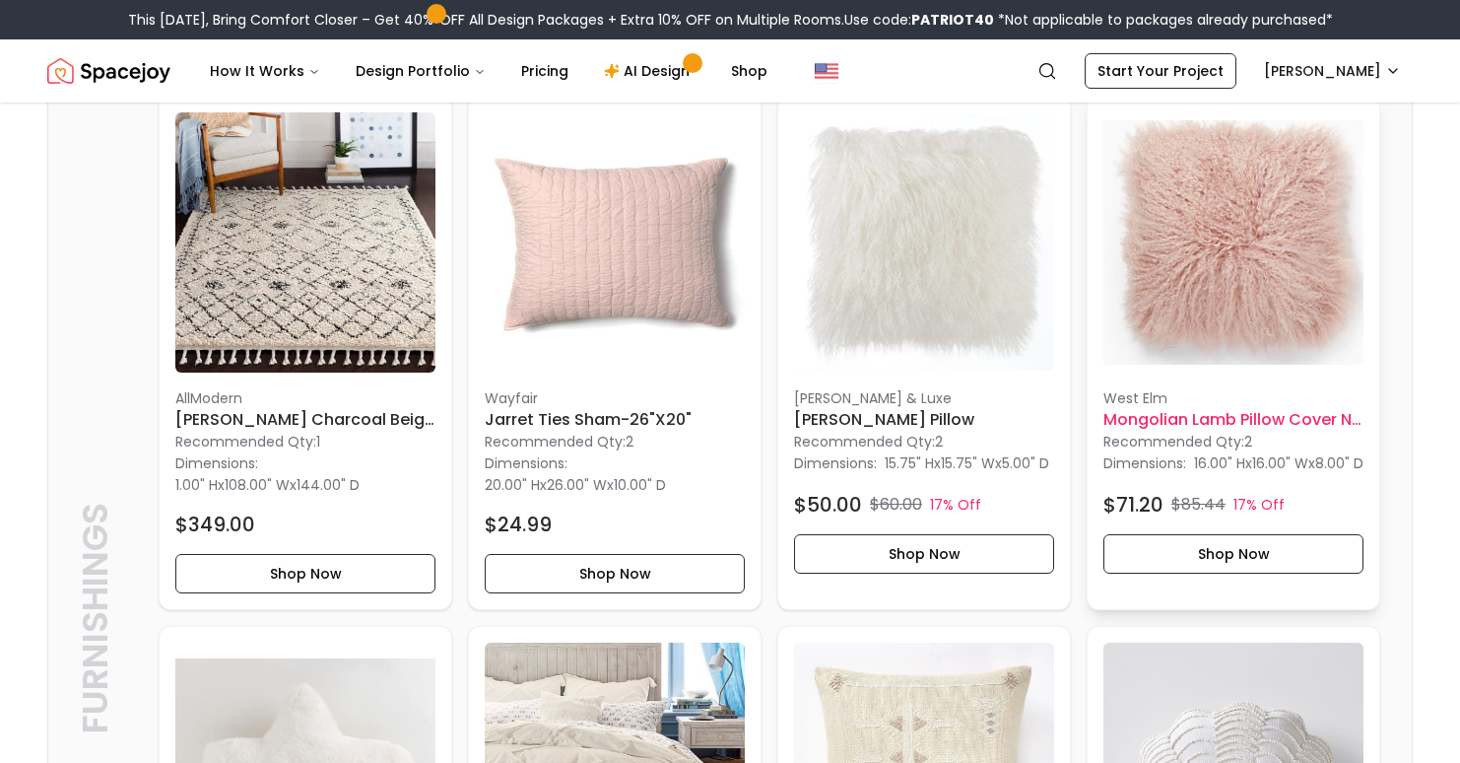
click at [1153, 432] on h6 "Mongolian Lamb Pillow Cover no insert" at bounding box center [1233, 420] width 260 height 24
